Goal: Task Accomplishment & Management: Manage account settings

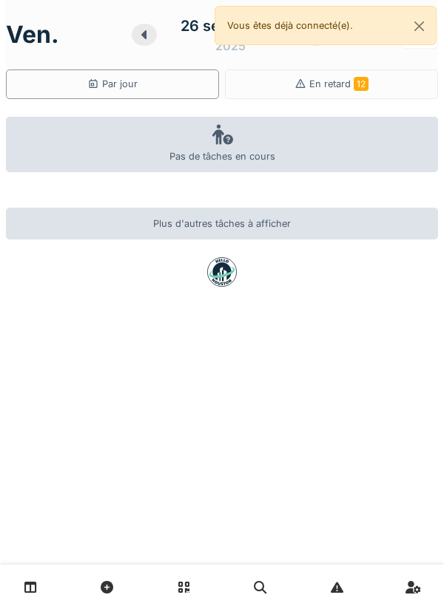
click at [431, 38] on button "Close" at bounding box center [418, 26] width 33 height 39
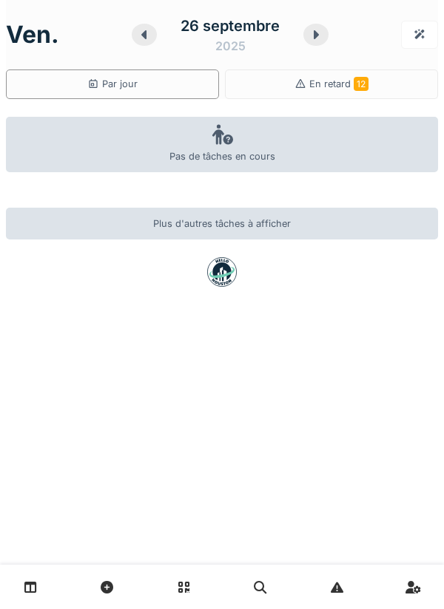
click at [313, 39] on icon at bounding box center [315, 35] width 15 height 12
click at [325, 37] on div at bounding box center [317, 35] width 25 height 22
click at [313, 36] on icon at bounding box center [315, 35] width 15 height 12
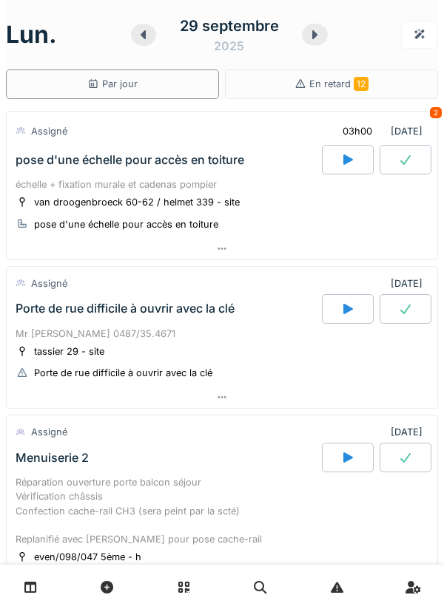
click at [310, 36] on icon at bounding box center [314, 35] width 15 height 12
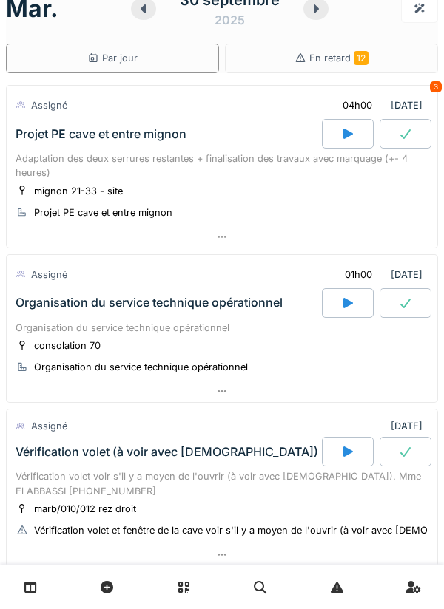
scroll to position [27, 0]
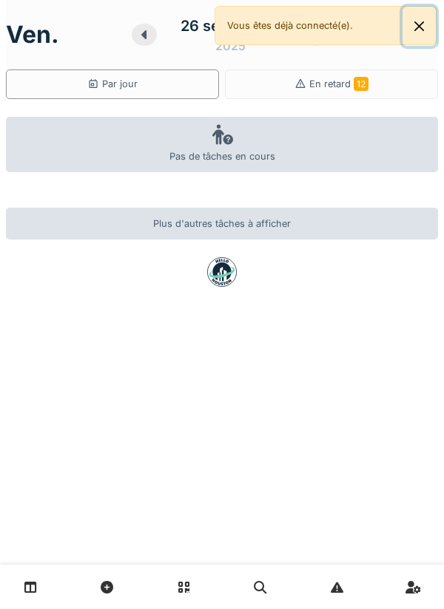
click at [432, 26] on button "Close" at bounding box center [418, 26] width 33 height 39
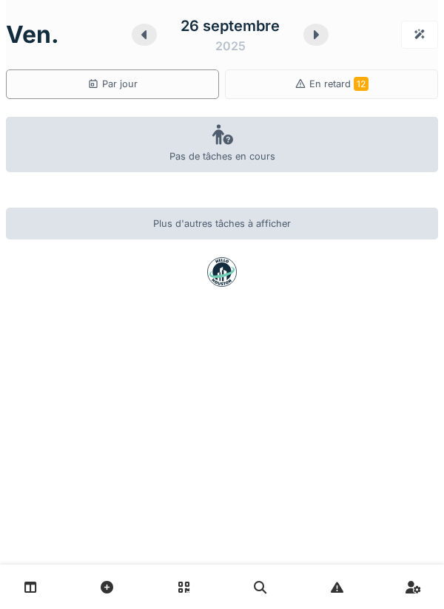
click at [320, 41] on div at bounding box center [315, 35] width 25 height 22
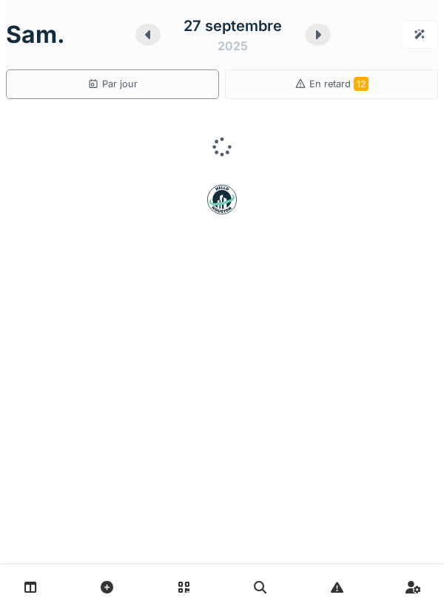
click at [323, 41] on div at bounding box center [317, 35] width 25 height 22
click at [324, 41] on div at bounding box center [315, 35] width 25 height 22
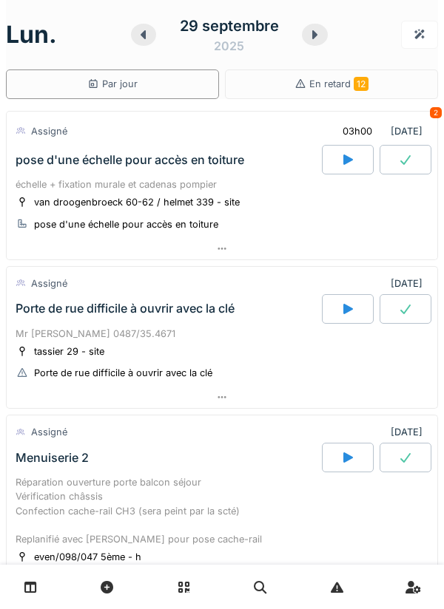
click at [321, 37] on icon at bounding box center [314, 35] width 15 height 12
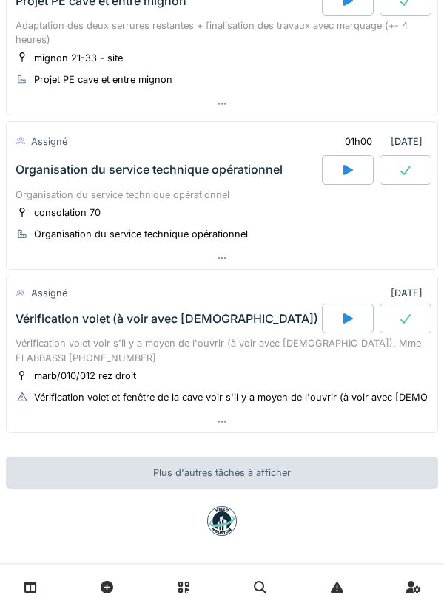
scroll to position [166, 0]
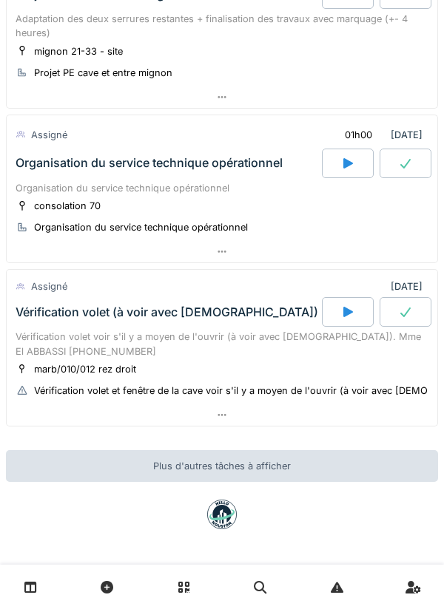
click at [231, 417] on div at bounding box center [222, 415] width 430 height 21
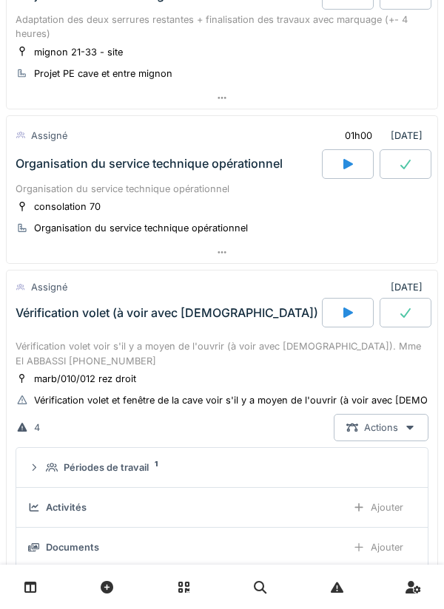
scroll to position [166, 0]
